Goal: Task Accomplishment & Management: Complete application form

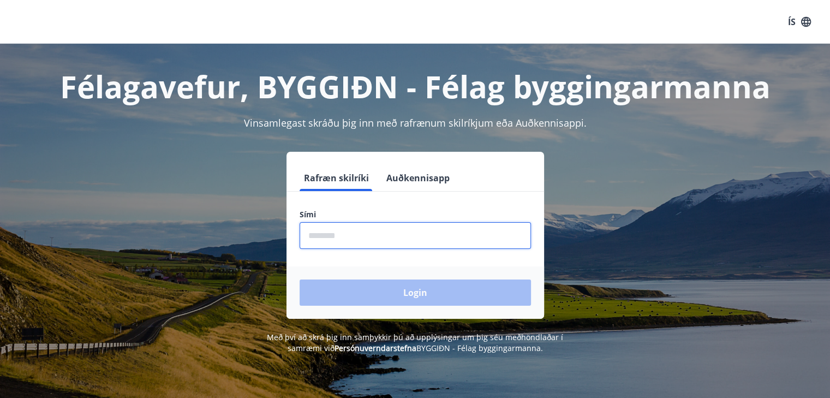
click at [332, 235] on input "phone" at bounding box center [414, 235] width 231 height 27
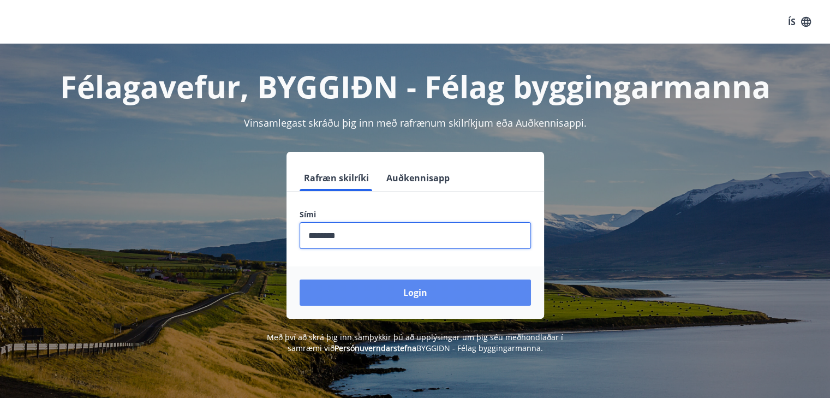
type input "********"
click at [434, 295] on button "Login" at bounding box center [414, 292] width 231 height 26
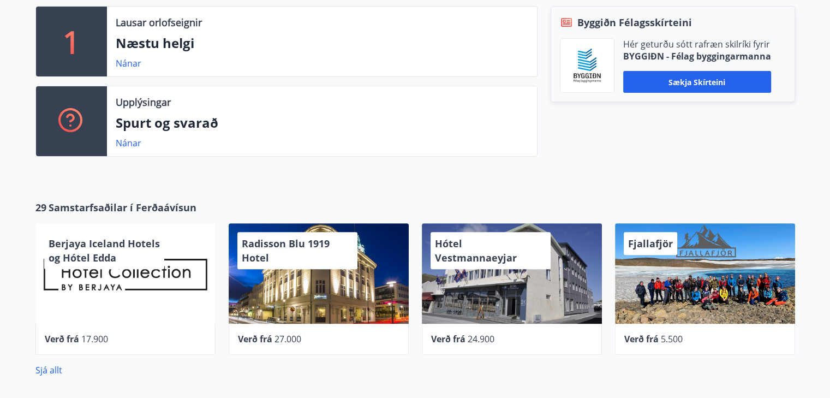
scroll to position [434, 0]
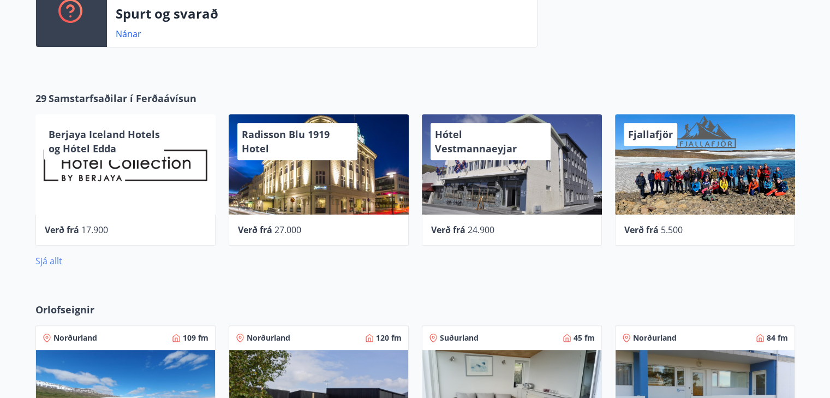
click at [39, 261] on link "Sjá allt" at bounding box center [48, 261] width 27 height 12
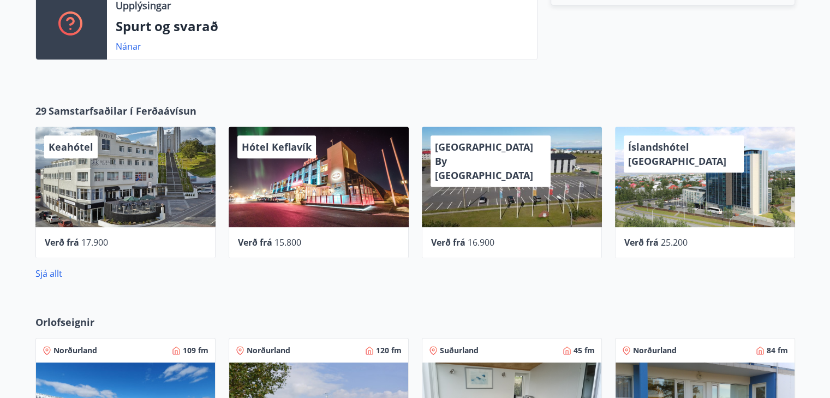
scroll to position [412, 0]
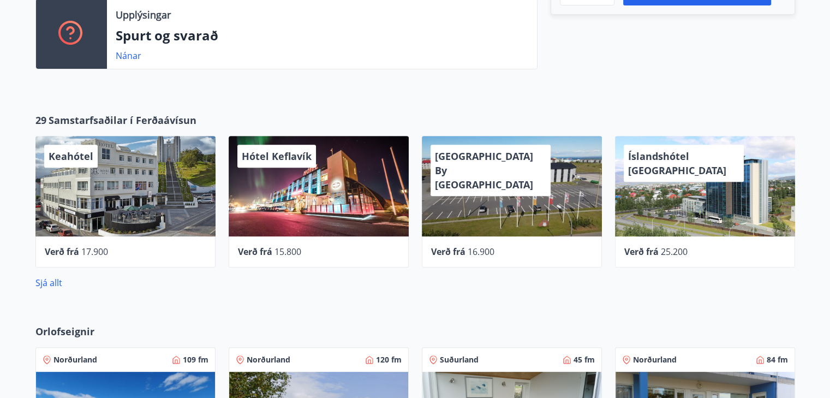
click at [187, 56] on div "Nánar" at bounding box center [322, 55] width 412 height 13
click at [122, 56] on link "Nánar" at bounding box center [129, 56] width 26 height 12
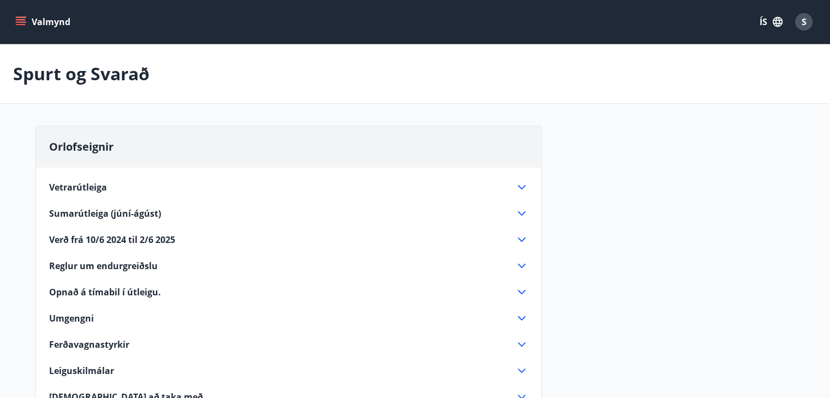
click at [17, 19] on icon "menu" at bounding box center [20, 21] width 11 height 11
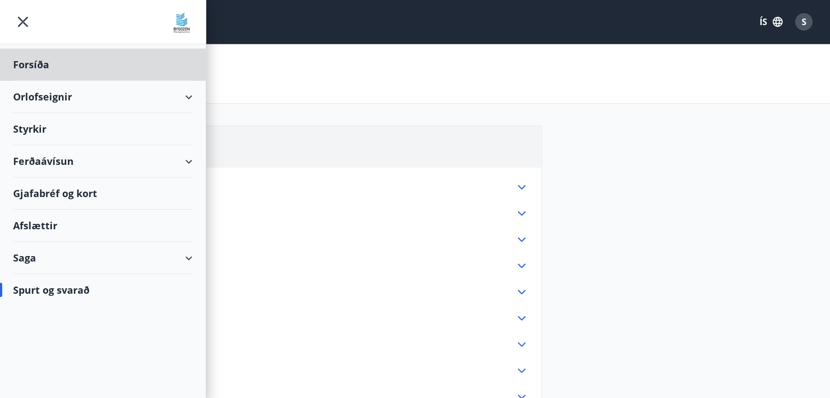
click at [33, 128] on div "Styrkir" at bounding box center [102, 129] width 179 height 32
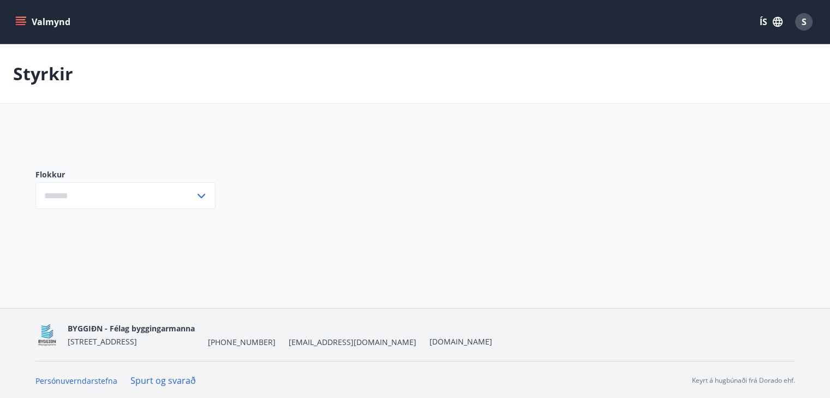
type input "***"
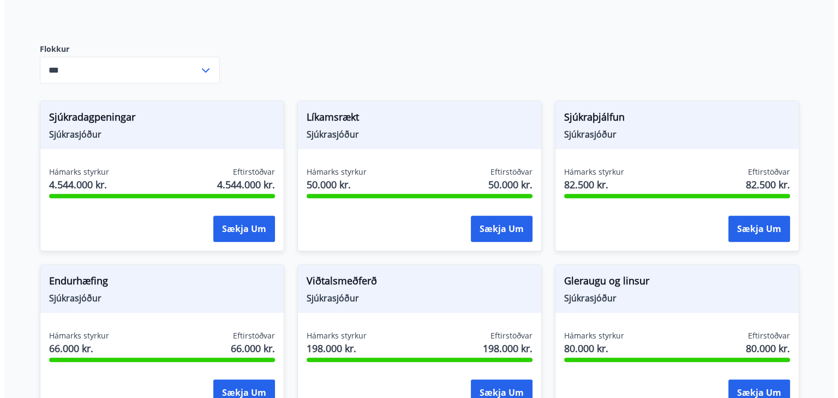
scroll to position [436, 0]
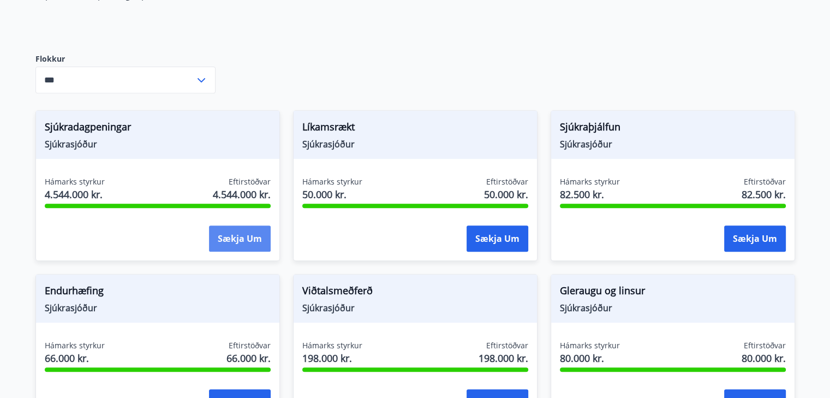
click at [237, 239] on button "Sækja um" at bounding box center [240, 238] width 62 height 26
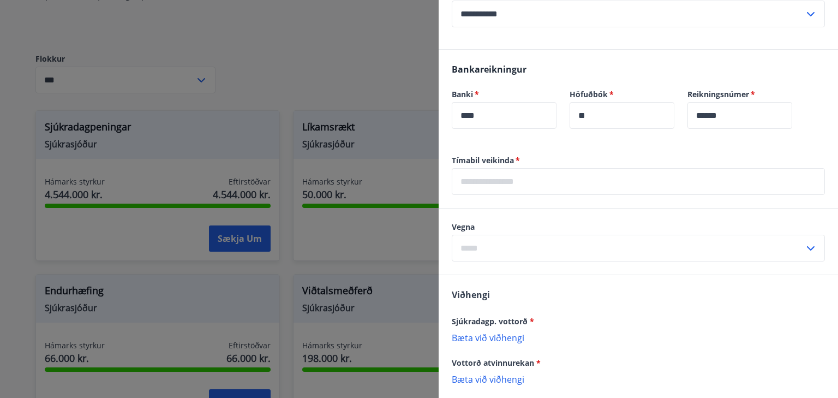
scroll to position [545, 0]
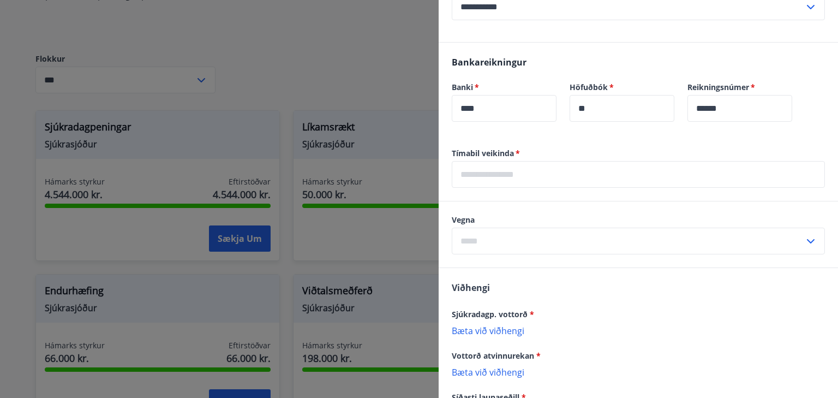
click at [804, 239] on icon at bounding box center [810, 241] width 13 height 13
click at [545, 208] on div "Vegna Félaga Maka Barns Vímuefnameðferð ​" at bounding box center [637, 234] width 399 height 66
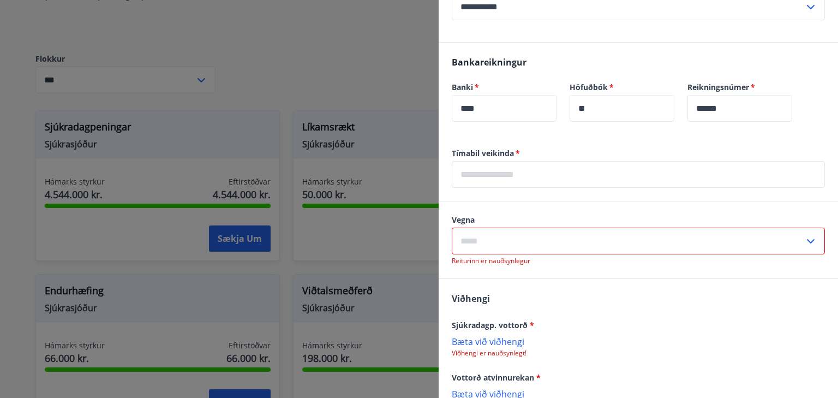
click at [804, 239] on icon at bounding box center [810, 241] width 13 height 13
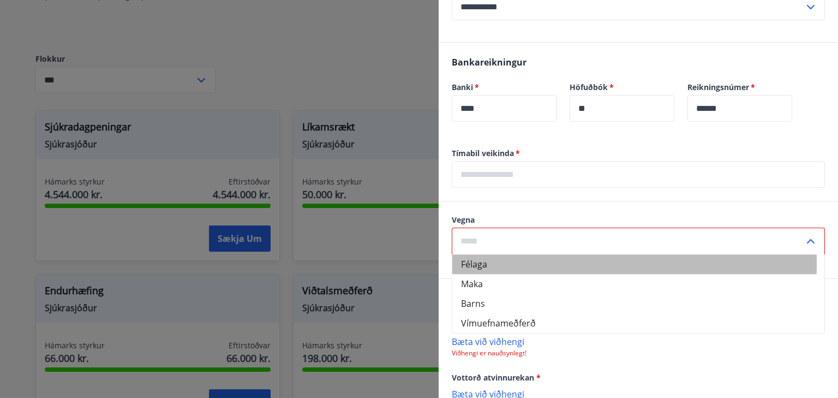
click at [467, 262] on li "Félaga" at bounding box center [638, 264] width 372 height 20
type input "******"
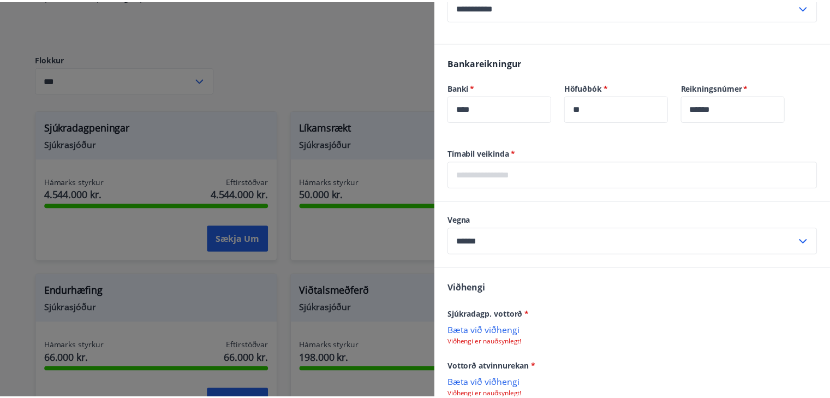
scroll to position [707, 0]
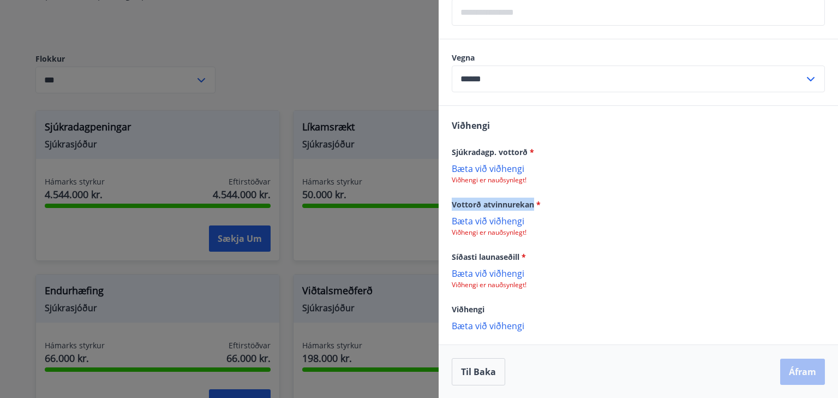
drag, startPoint x: 453, startPoint y: 205, endPoint x: 533, endPoint y: 202, distance: 80.2
click at [533, 202] on span "Vottorð atvinnurekan *" at bounding box center [496, 204] width 89 height 10
copy span "Vottorð atvinnurekan"
click at [476, 365] on button "Til baka" at bounding box center [478, 371] width 53 height 27
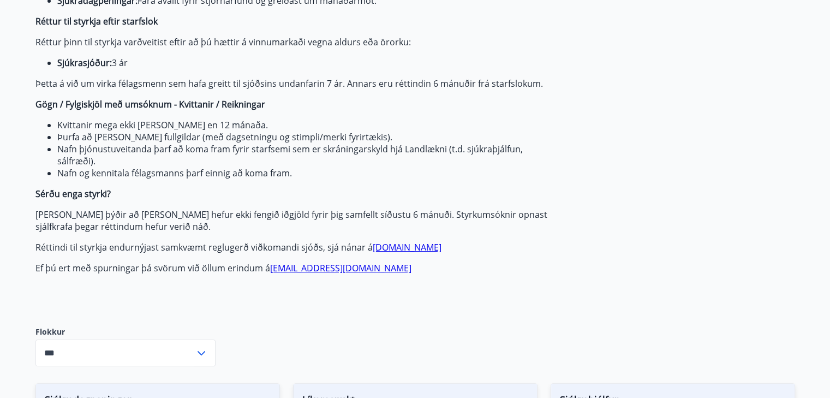
scroll to position [0, 0]
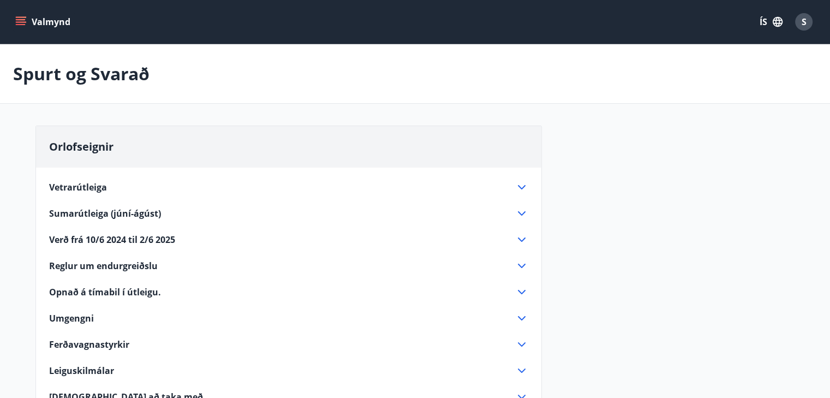
click at [24, 21] on icon "menu" at bounding box center [20, 21] width 11 height 11
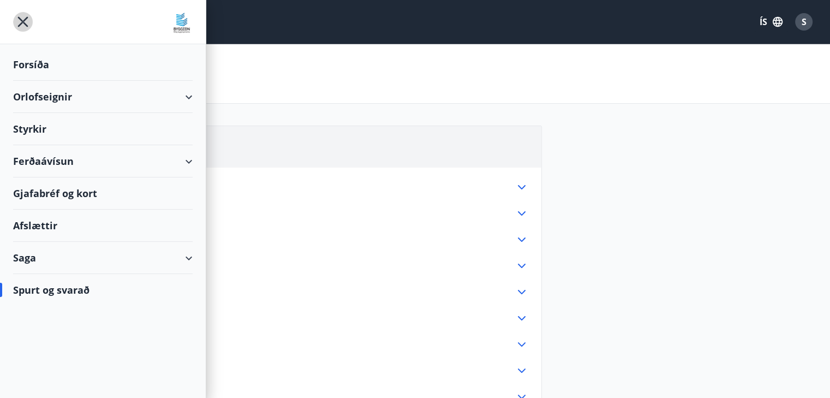
click at [18, 21] on icon "menu" at bounding box center [23, 22] width 20 height 20
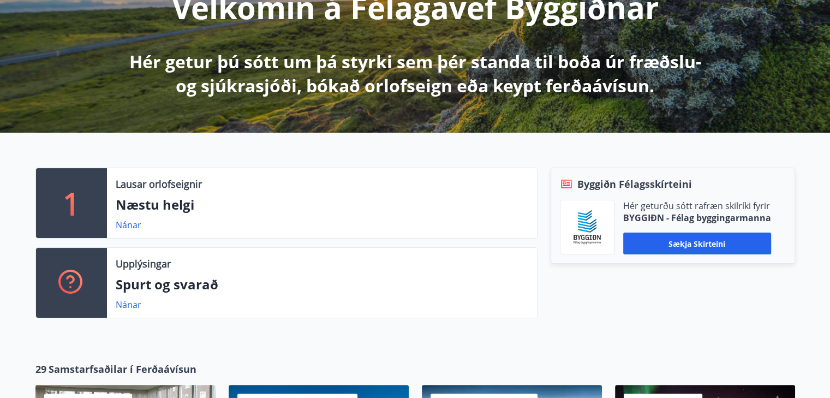
scroll to position [218, 0]
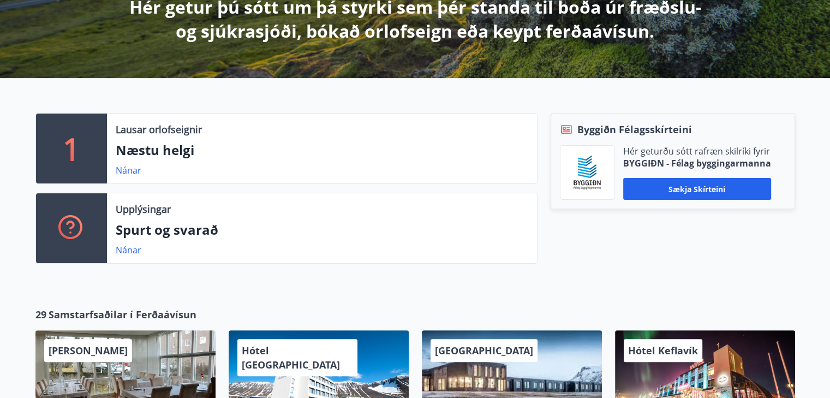
click at [173, 253] on div "Nánar" at bounding box center [322, 249] width 412 height 13
click at [170, 245] on div "Nánar" at bounding box center [322, 249] width 412 height 13
click at [141, 231] on p "Spurt og svarað" at bounding box center [322, 229] width 412 height 19
click at [145, 209] on p "Upplýsingar" at bounding box center [143, 209] width 55 height 14
drag, startPoint x: 71, startPoint y: 230, endPoint x: 93, endPoint y: 239, distance: 23.7
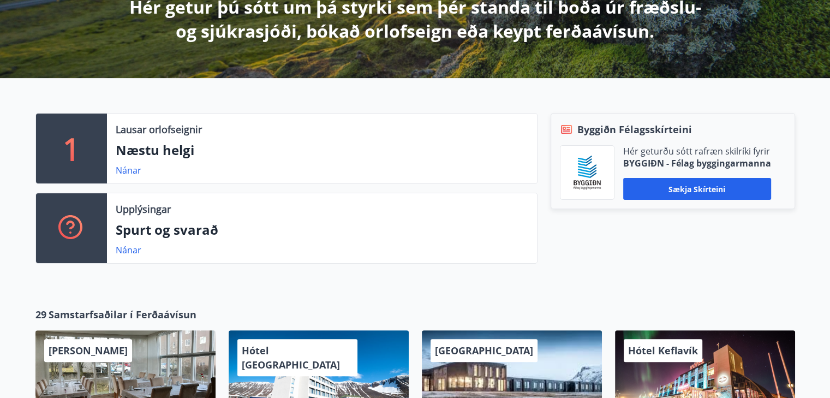
click at [71, 230] on icon at bounding box center [71, 228] width 26 height 26
click at [131, 248] on link "Nánar" at bounding box center [129, 250] width 26 height 12
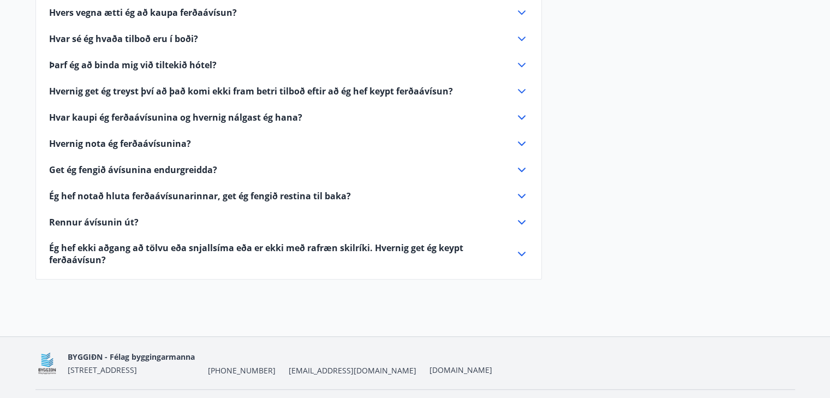
scroll to position [628, 0]
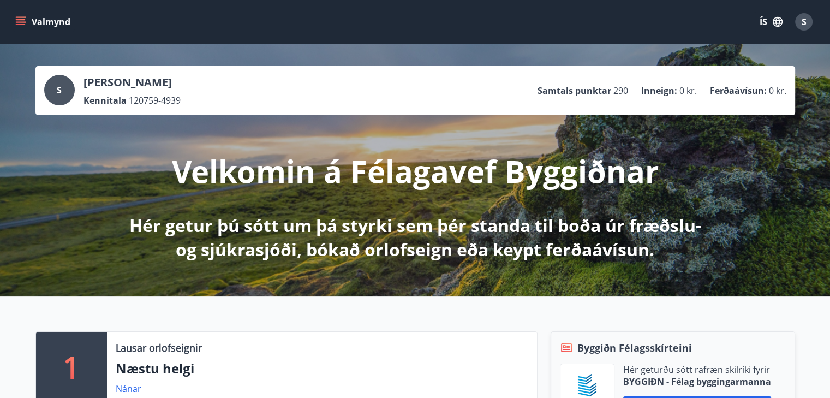
click at [22, 21] on icon "menu" at bounding box center [20, 21] width 11 height 11
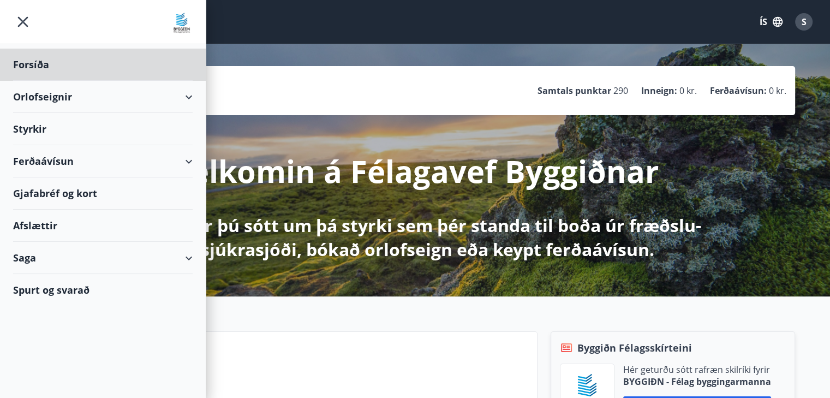
click at [32, 131] on div "Styrkir" at bounding box center [102, 129] width 179 height 32
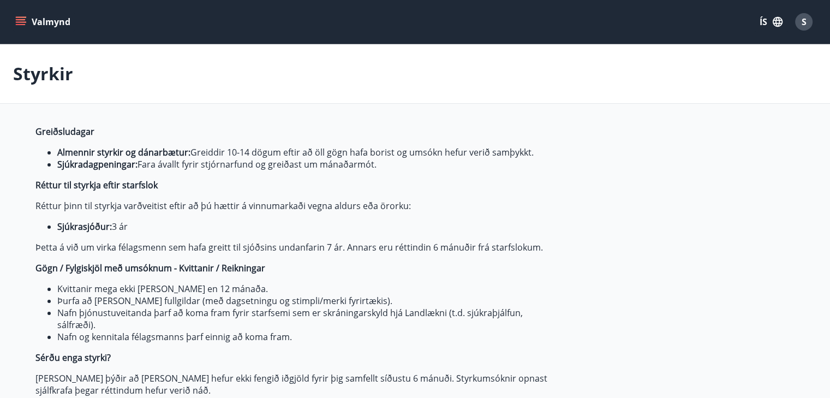
type input "***"
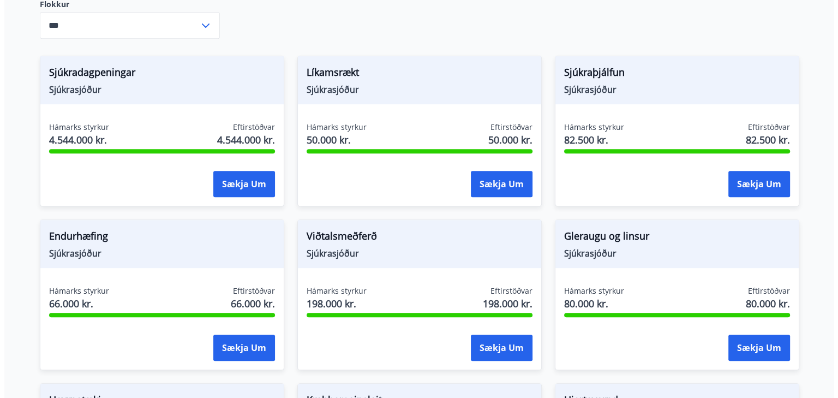
scroll to position [545, 0]
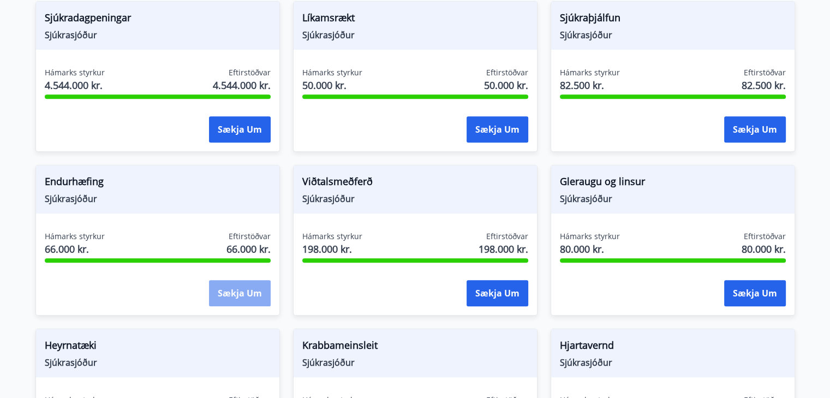
click at [231, 297] on button "Sækja um" at bounding box center [240, 293] width 62 height 26
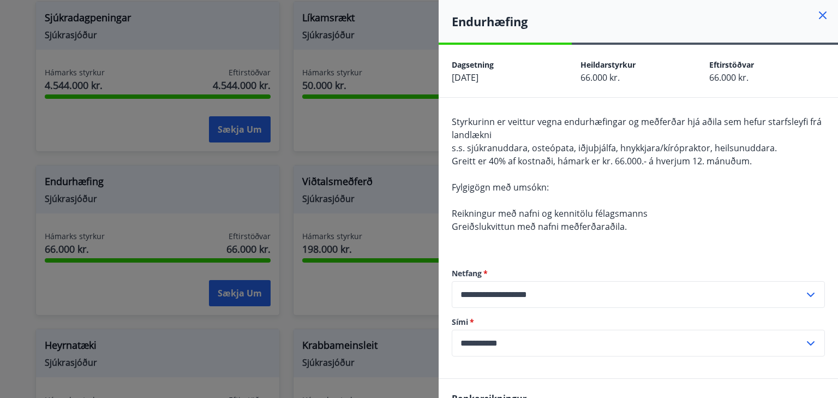
click at [819, 16] on icon at bounding box center [823, 15] width 8 height 8
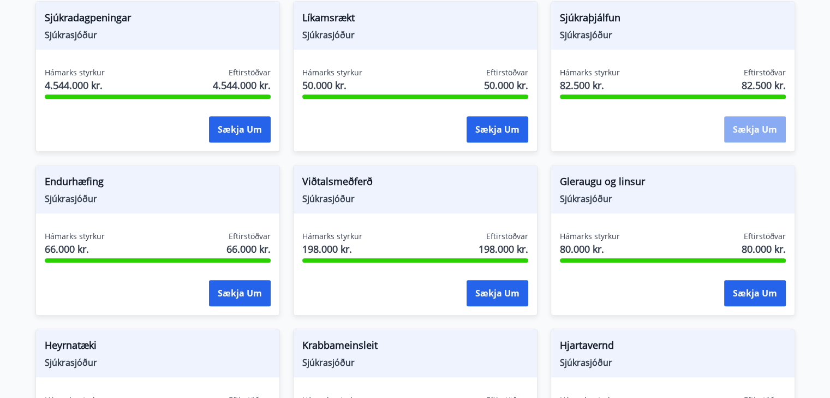
click at [750, 127] on button "Sækja um" at bounding box center [755, 129] width 62 height 26
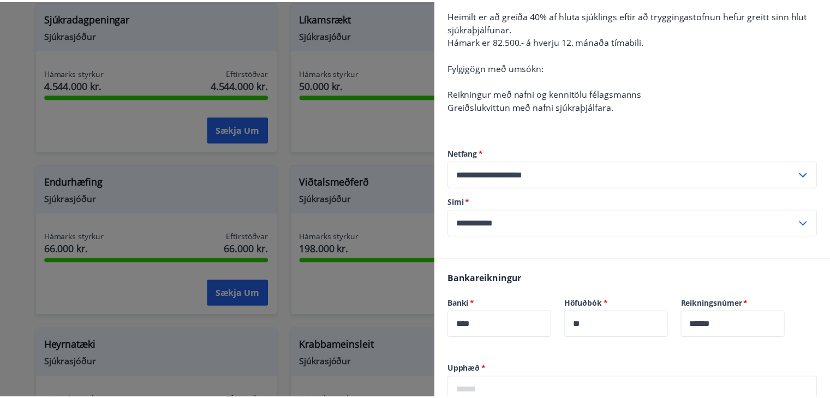
scroll to position [0, 0]
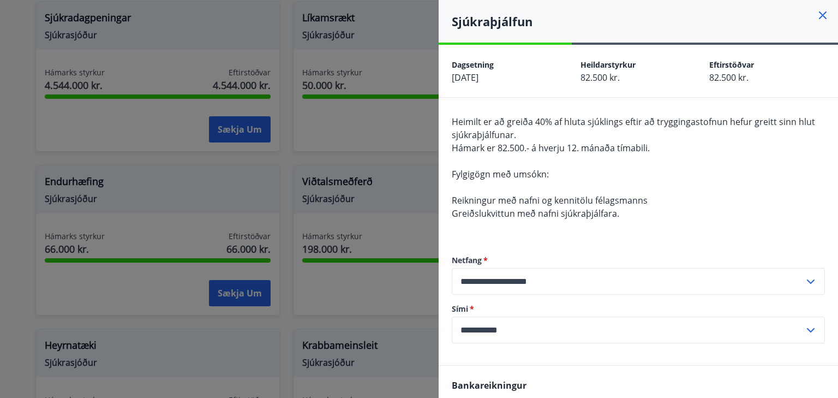
click at [816, 13] on icon at bounding box center [822, 15] width 13 height 13
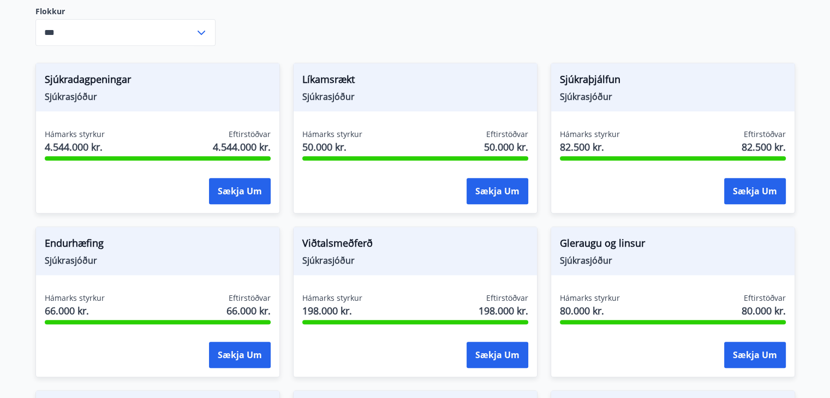
scroll to position [491, 0]
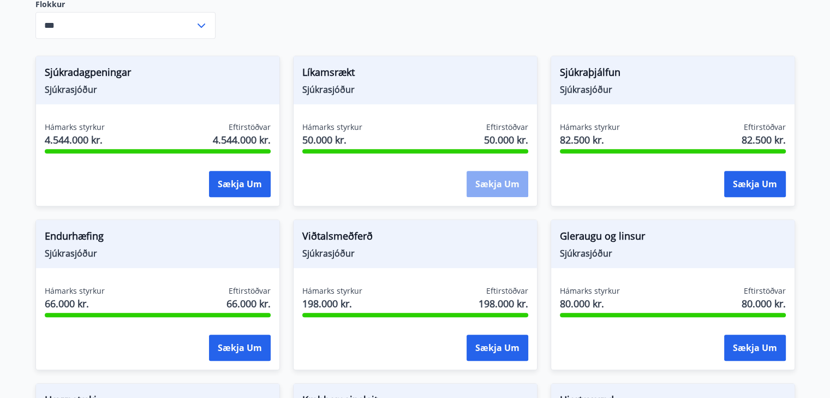
click at [487, 183] on button "Sækja um" at bounding box center [497, 184] width 62 height 26
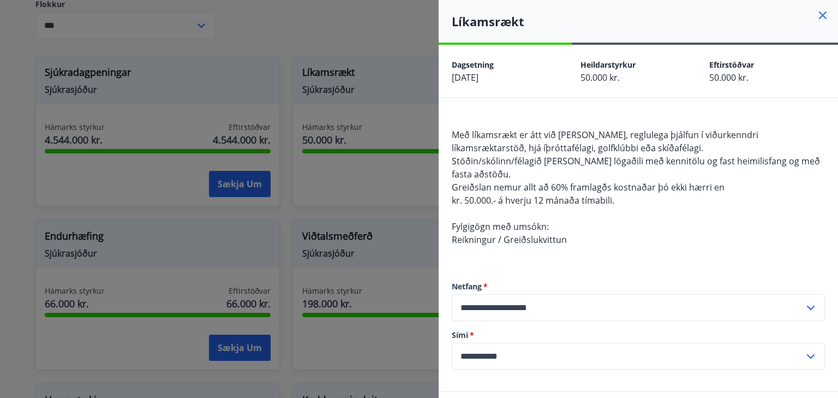
click at [819, 14] on icon at bounding box center [823, 15] width 8 height 8
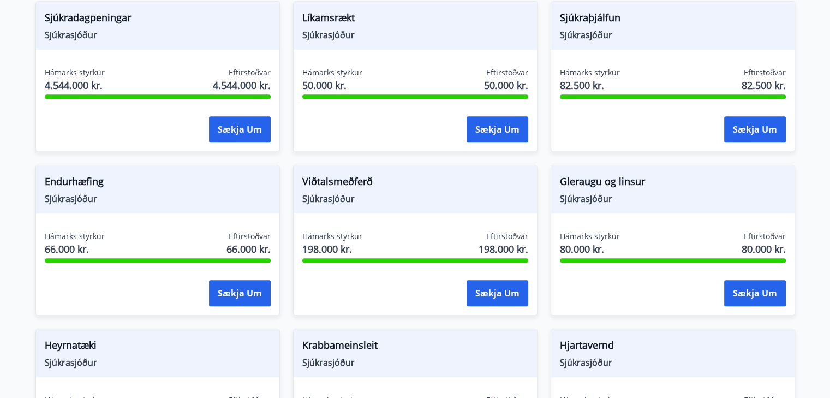
scroll to position [600, 0]
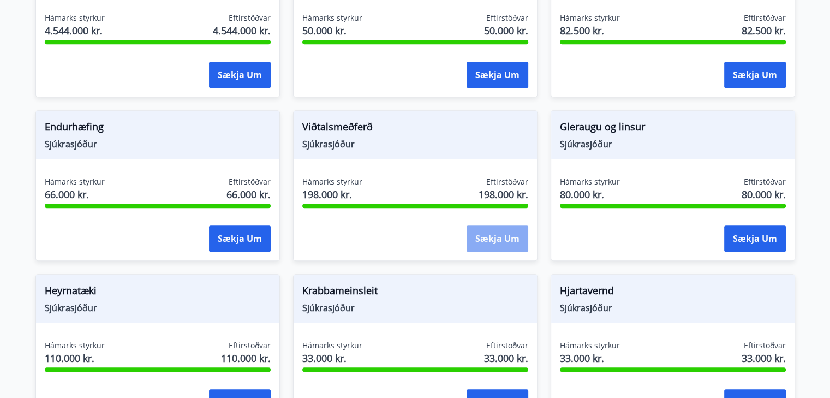
click at [491, 234] on button "Sækja um" at bounding box center [497, 238] width 62 height 26
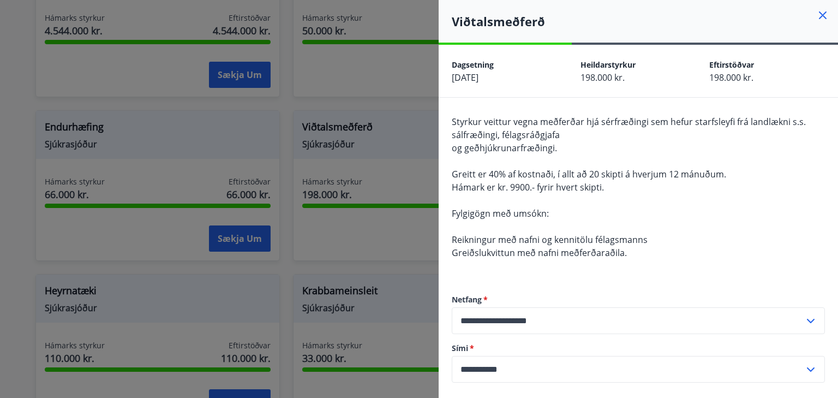
click at [819, 18] on icon at bounding box center [823, 15] width 8 height 8
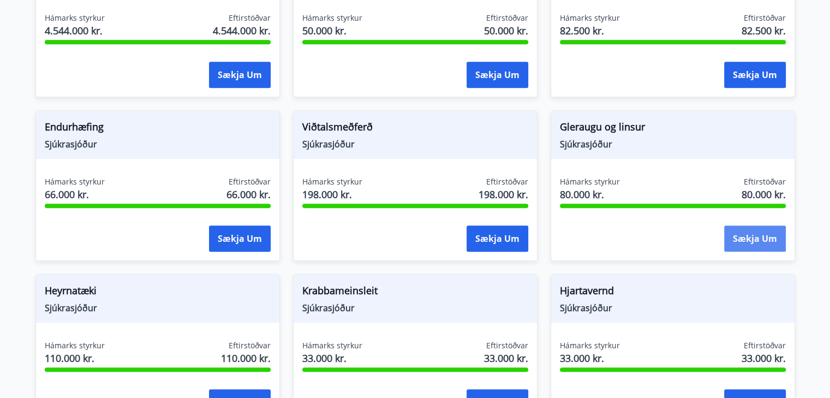
click at [754, 241] on button "Sækja um" at bounding box center [755, 238] width 62 height 26
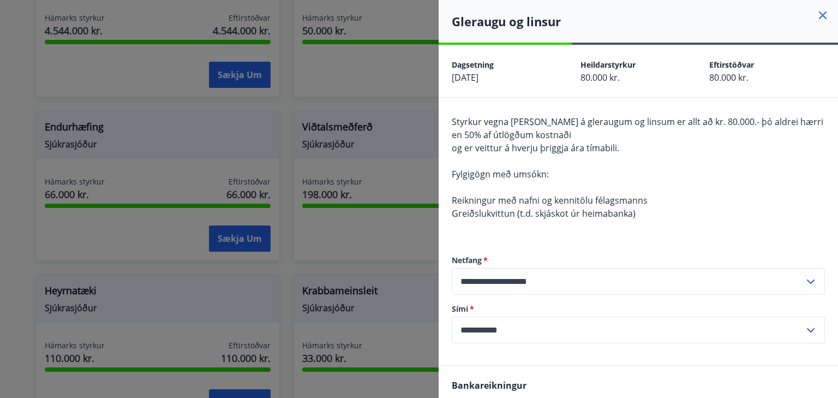
click at [816, 20] on icon at bounding box center [822, 15] width 13 height 13
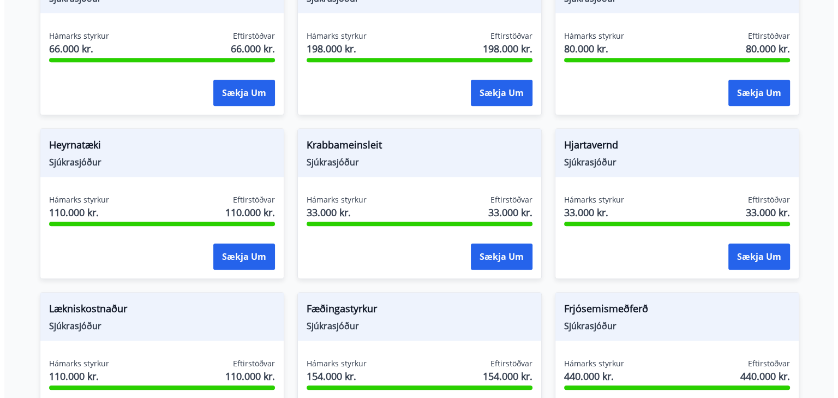
scroll to position [764, 0]
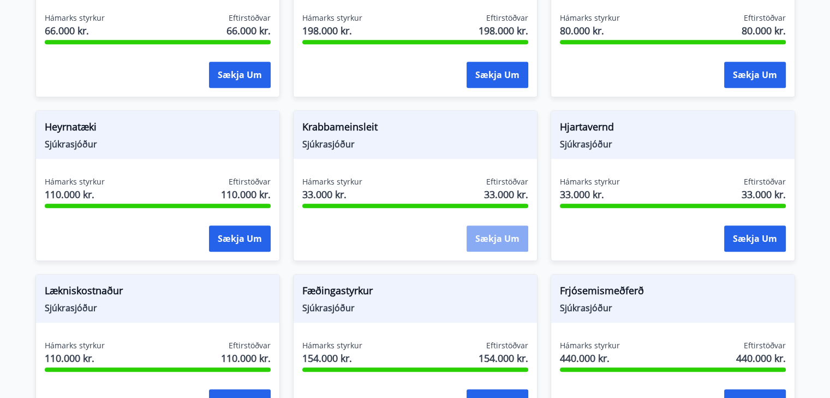
click at [512, 237] on button "Sækja um" at bounding box center [497, 238] width 62 height 26
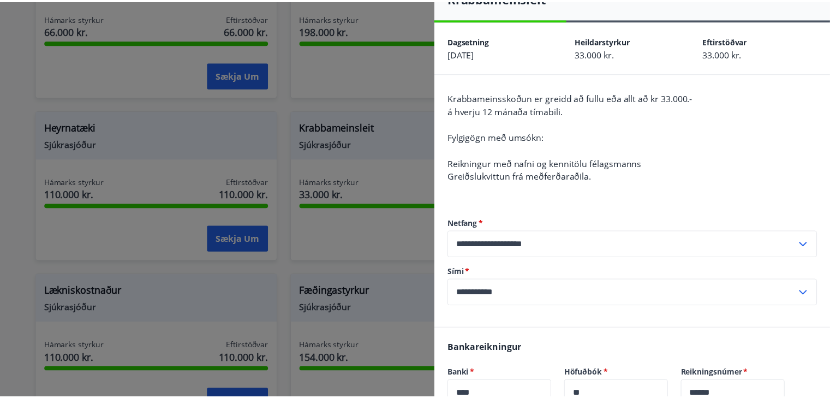
scroll to position [0, 0]
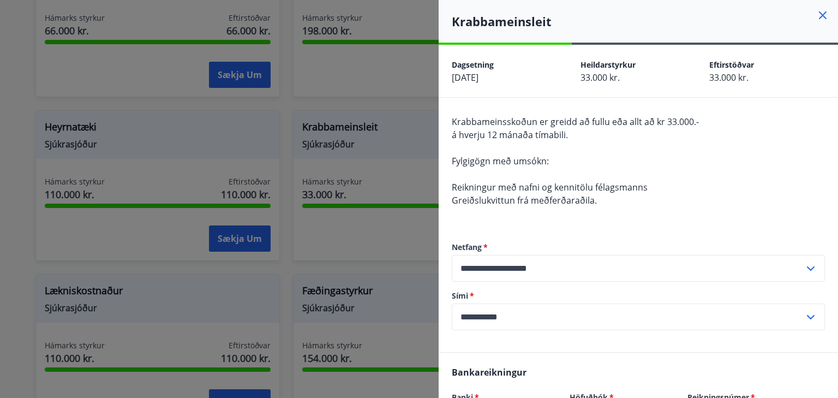
click at [819, 14] on icon at bounding box center [823, 15] width 8 height 8
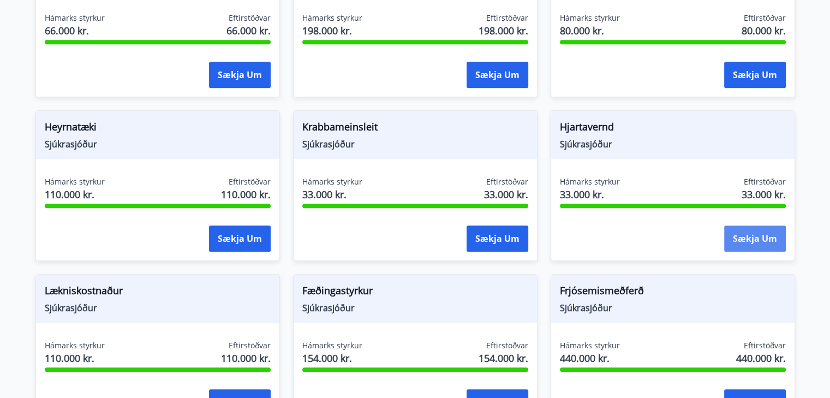
click at [749, 241] on button "Sækja um" at bounding box center [755, 238] width 62 height 26
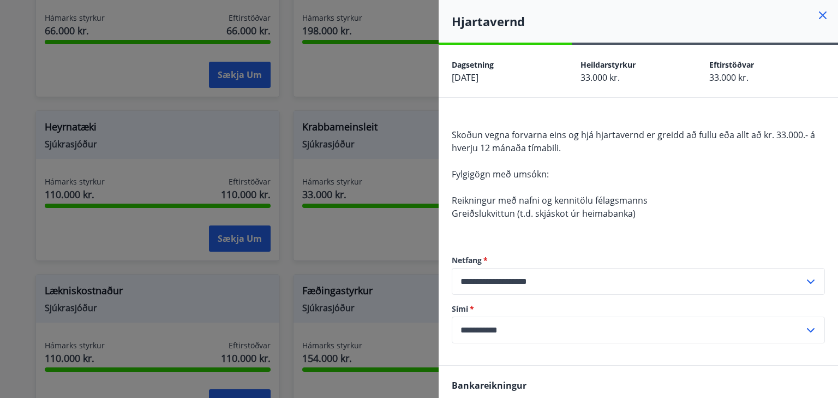
click at [816, 14] on icon at bounding box center [822, 15] width 13 height 13
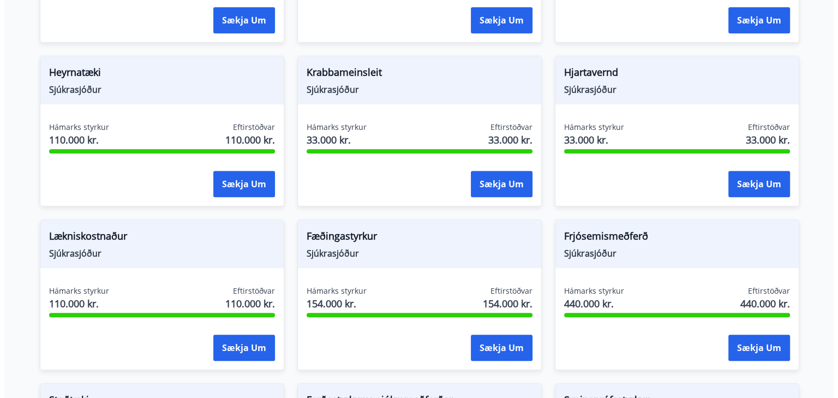
scroll to position [873, 0]
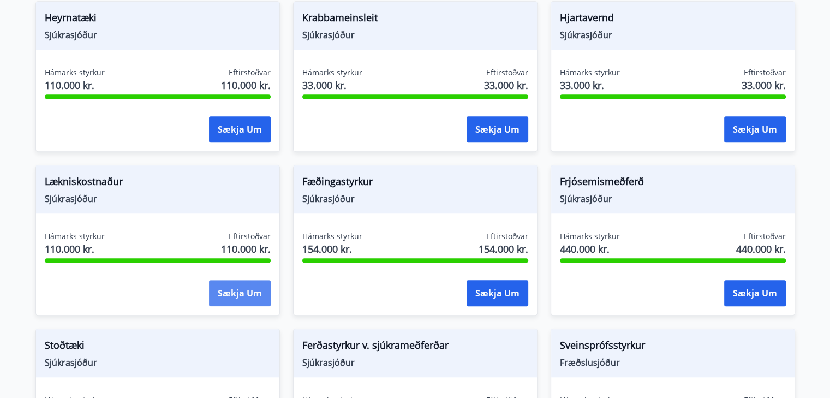
click at [233, 290] on button "Sækja um" at bounding box center [240, 293] width 62 height 26
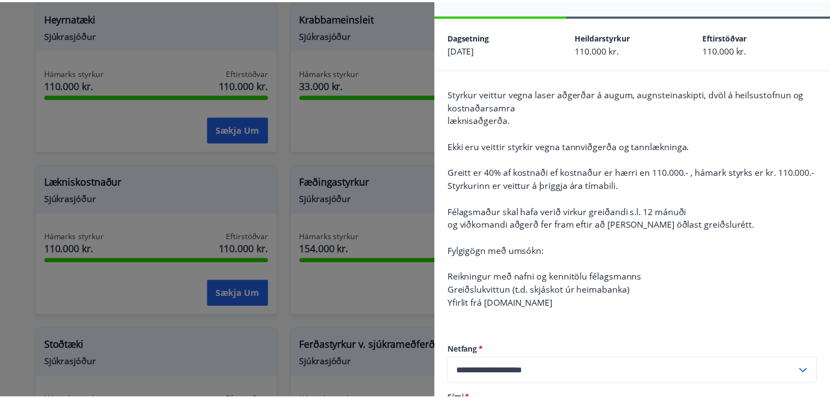
scroll to position [0, 0]
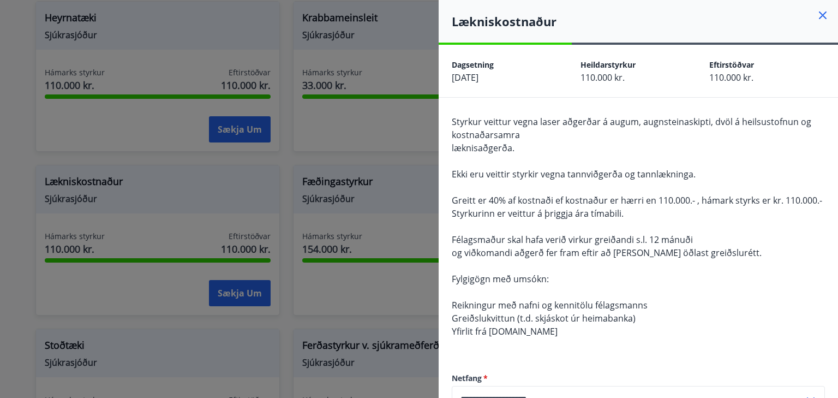
drag, startPoint x: 815, startPoint y: 16, endPoint x: 600, endPoint y: 25, distance: 215.1
click at [816, 15] on icon at bounding box center [822, 15] width 13 height 13
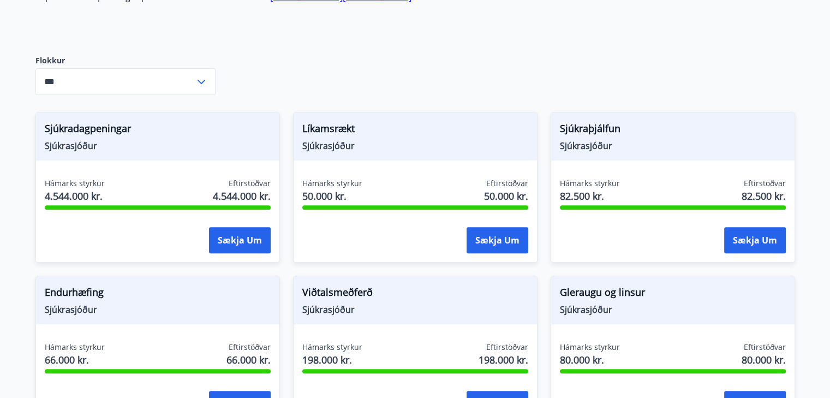
scroll to position [382, 0]
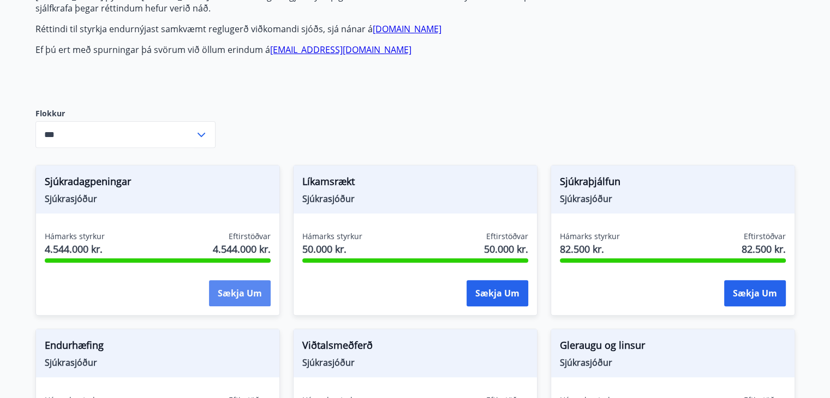
click at [238, 289] on button "Sækja um" at bounding box center [240, 293] width 62 height 26
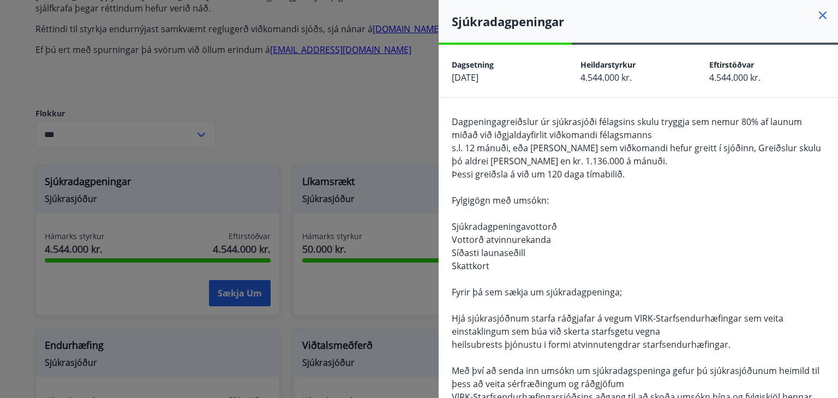
click at [816, 15] on icon at bounding box center [822, 15] width 13 height 13
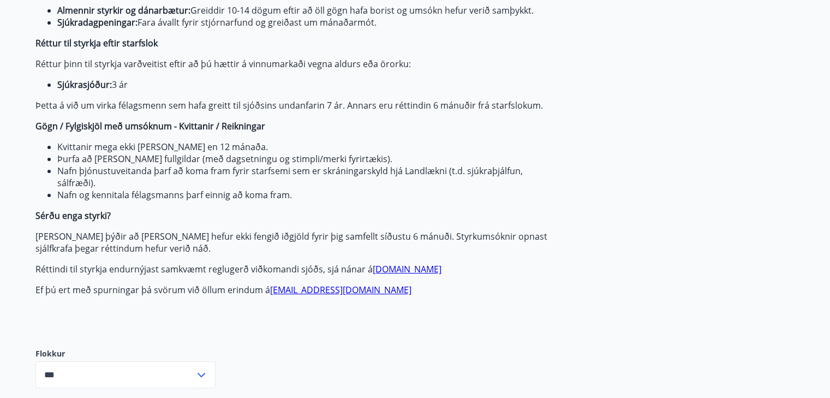
scroll to position [218, 0]
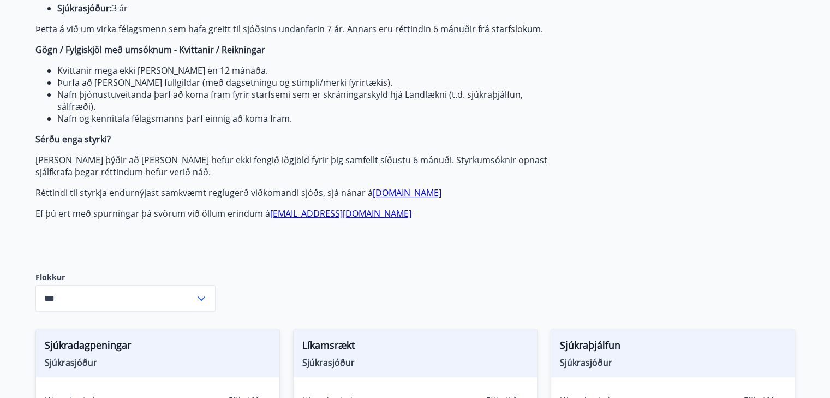
click at [161, 257] on div "Flokkur *** ​" at bounding box center [125, 291] width 180 height 74
